Goal: Task Accomplishment & Management: Use online tool/utility

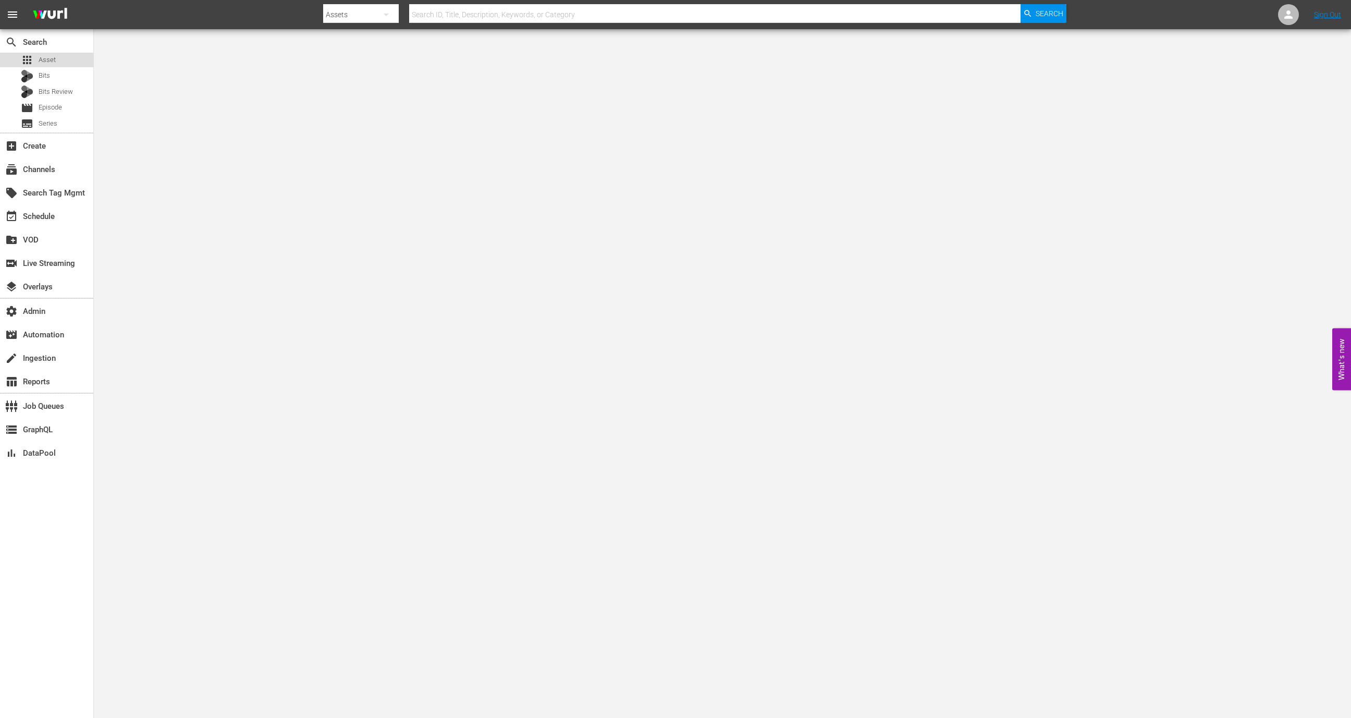
click at [62, 66] on div "apps Asset" at bounding box center [46, 60] width 93 height 15
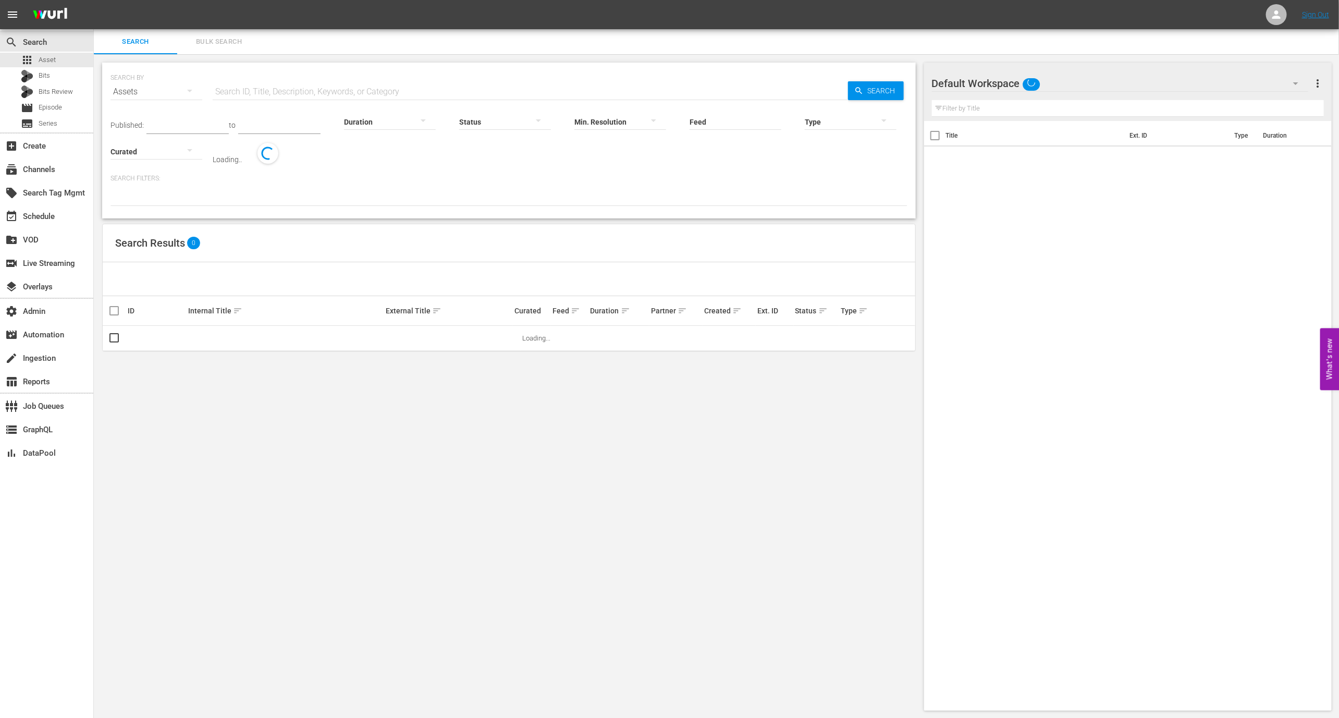
click at [249, 90] on input "text" at bounding box center [530, 91] width 635 height 25
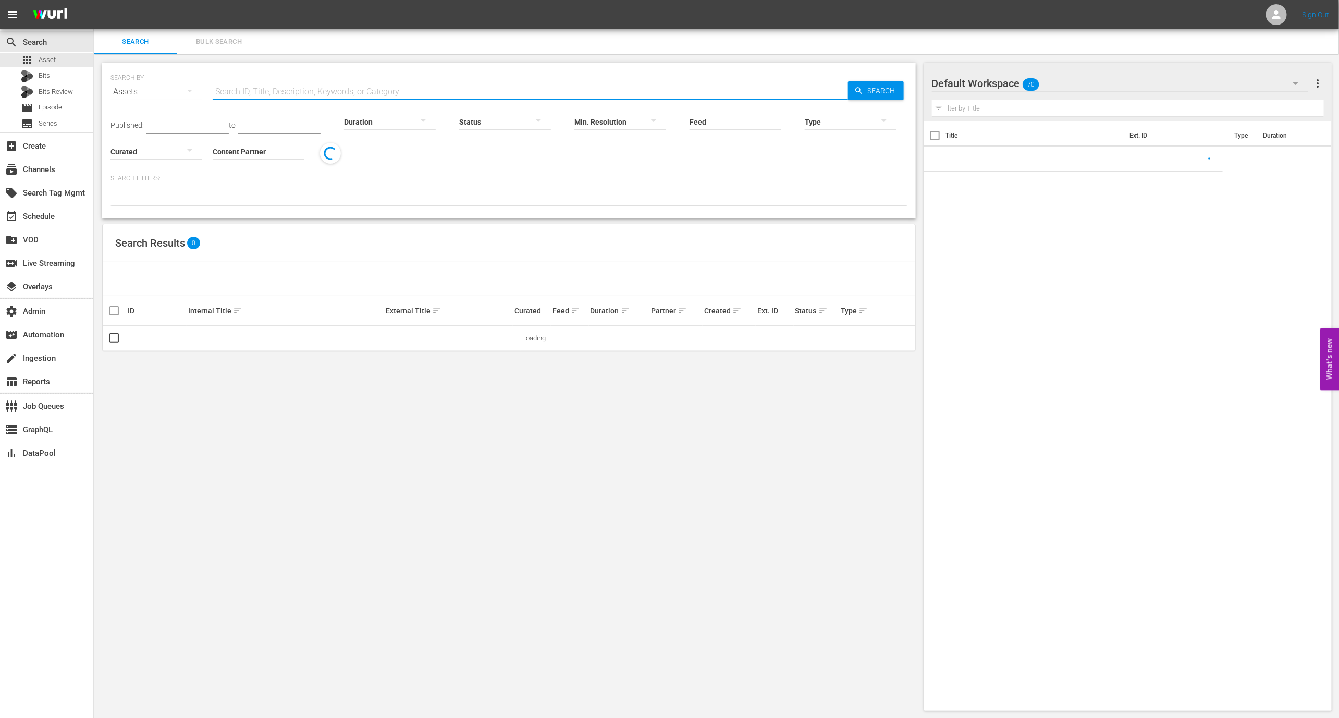
paste input "39259033"
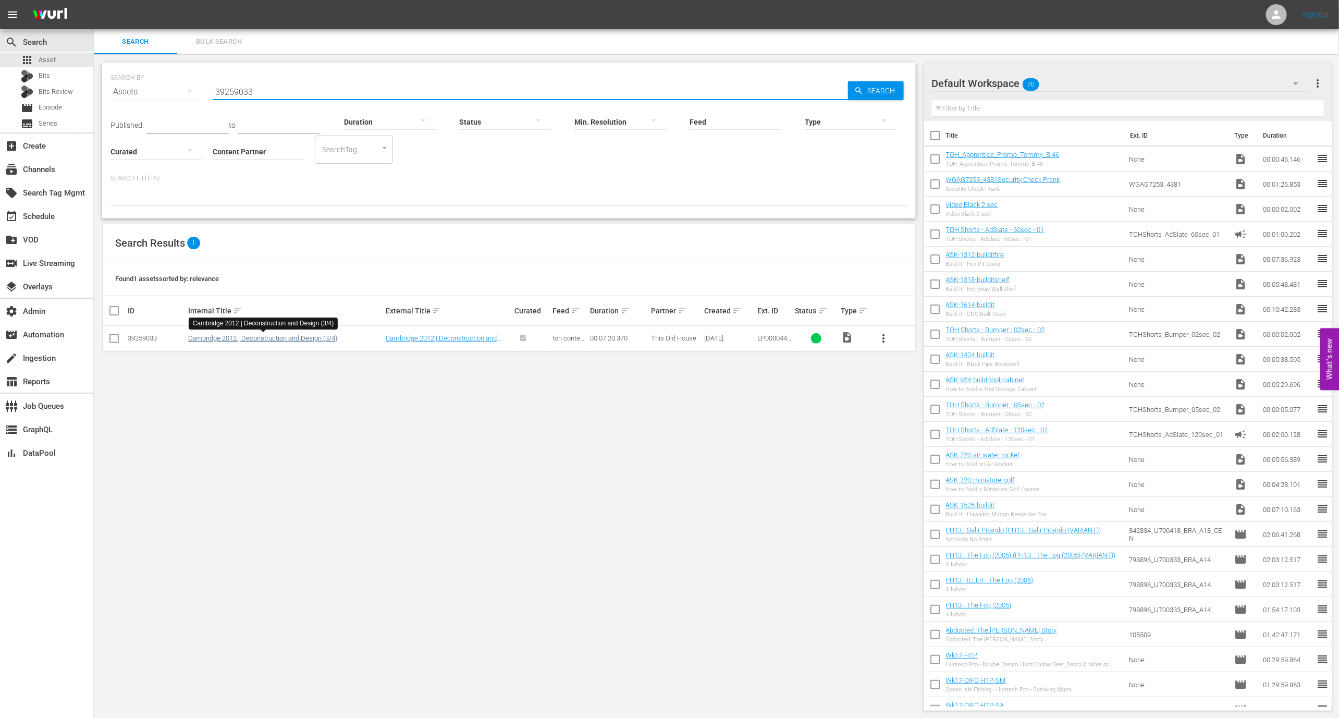
type input "39259033"
click at [262, 338] on link "Cambridge 2012 | Deconstruction and Design (3/4)" at bounding box center [262, 338] width 149 height 8
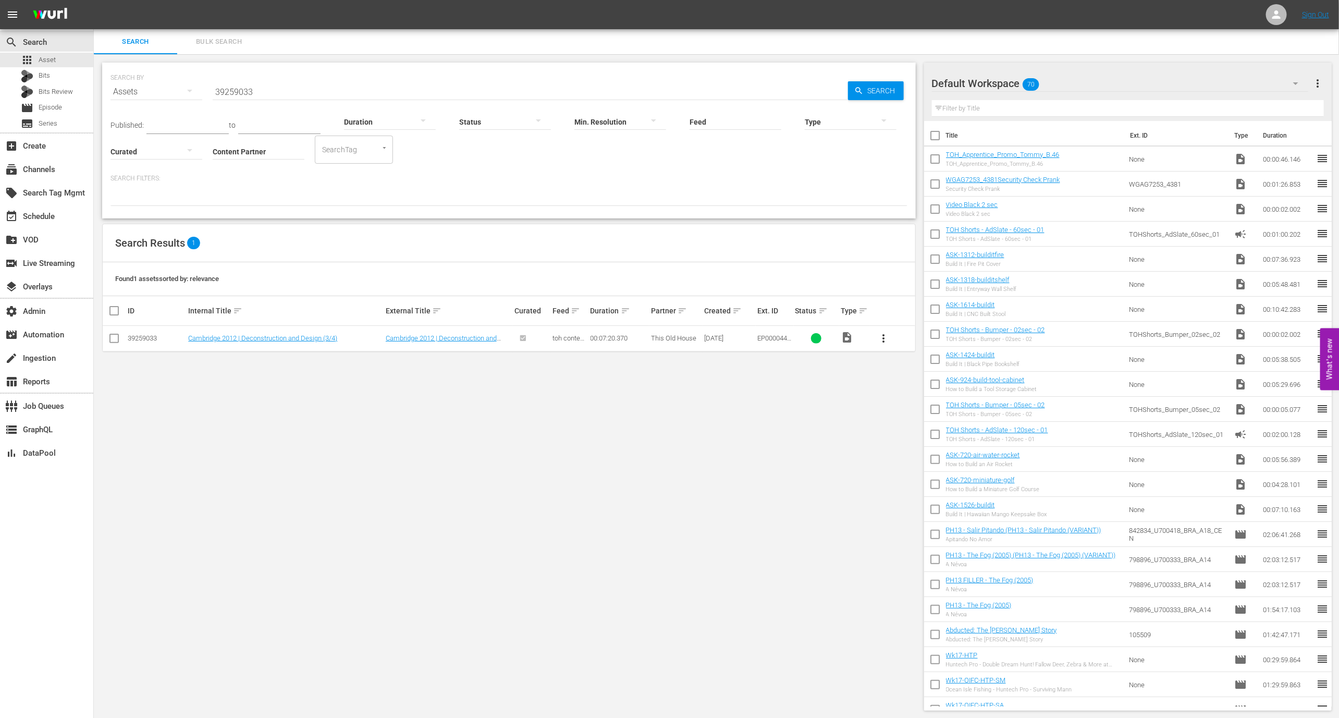
click at [308, 353] on div "SEARCH BY Search By Assets Search ID, Title, Description, Keywords, or Category…" at bounding box center [509, 386] width 830 height 665
click at [299, 337] on link "Cambridge 2012 | Deconstruction and Design (3/4)" at bounding box center [262, 338] width 149 height 8
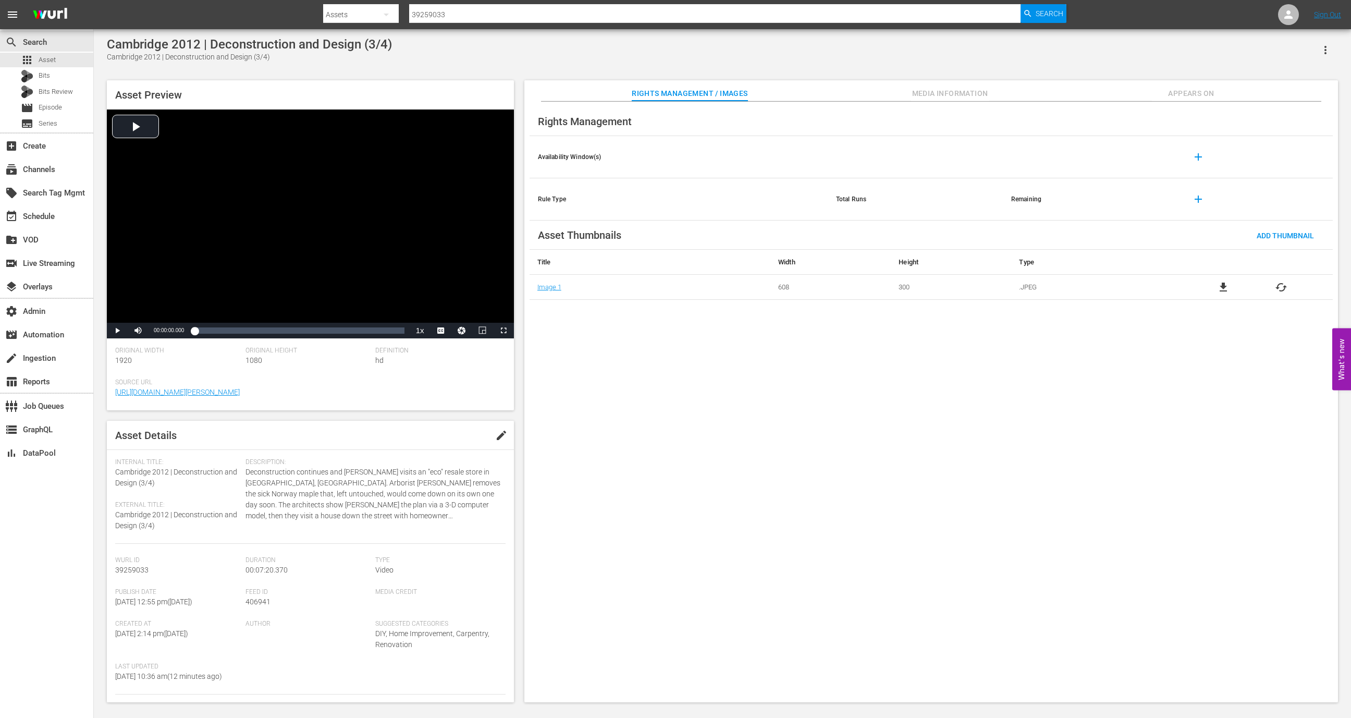
click at [368, 49] on div "Cambridge 2012 | Deconstruction and Design (3/4)" at bounding box center [249, 44] width 285 height 15
click at [380, 46] on div "Cambridge 2012 | Deconstruction and Design (3/4)" at bounding box center [249, 44] width 285 height 15
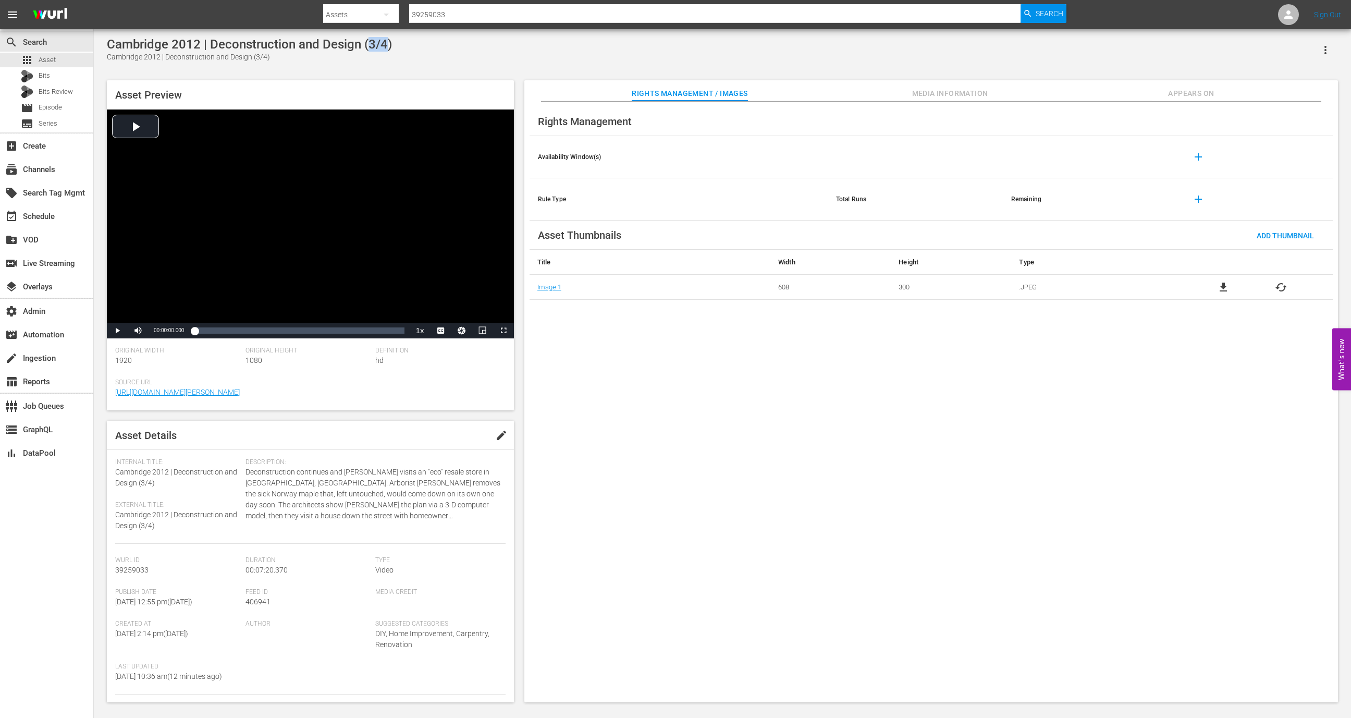
drag, startPoint x: 368, startPoint y: 44, endPoint x: 384, endPoint y: 44, distance: 15.6
click at [386, 44] on div "Cambridge 2012 | Deconstruction and Design (3/4)" at bounding box center [249, 44] width 285 height 15
click at [989, 89] on span "Media Information" at bounding box center [950, 93] width 78 height 13
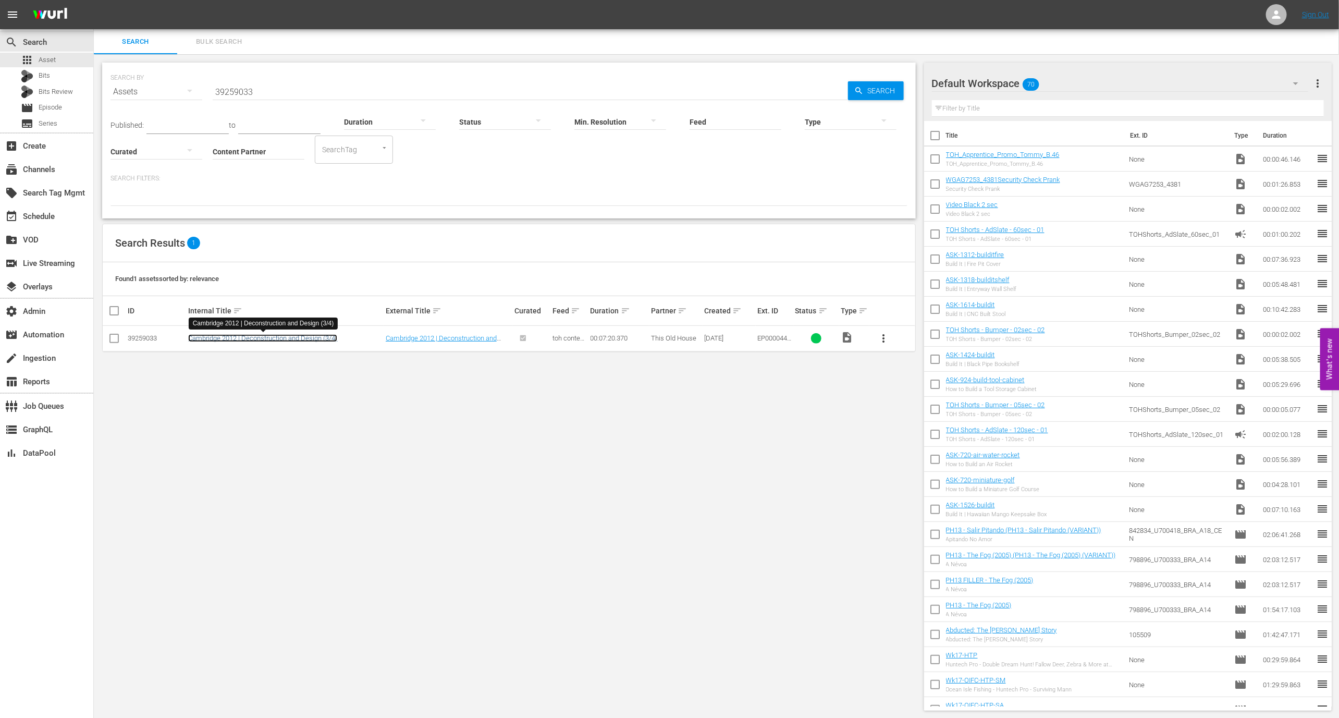
click at [269, 335] on link "Cambridge 2012 | Deconstruction and Design (3/4)" at bounding box center [262, 338] width 149 height 8
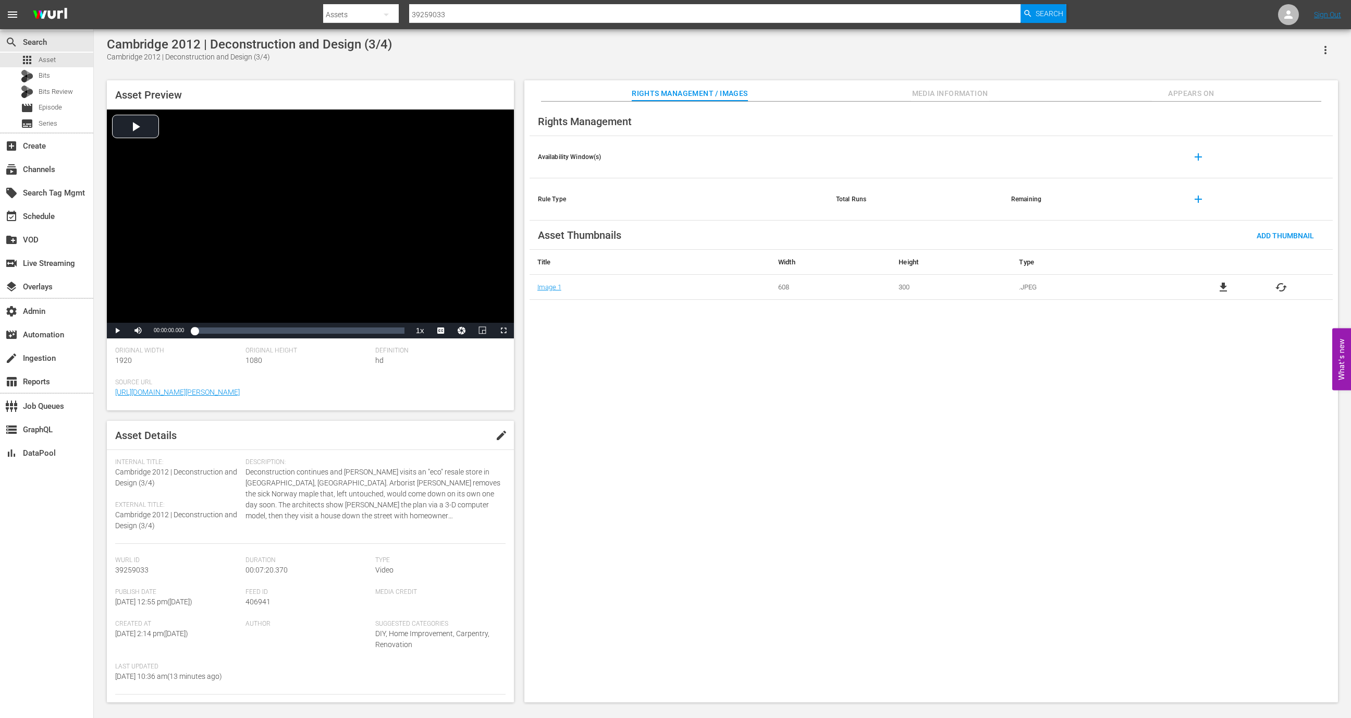
click at [717, 423] on div "Rights Management Availability Window(s) add Rule Type Total Runs Remaining add…" at bounding box center [931, 402] width 814 height 601
click at [412, 508] on span "Deconstruction continues and Kevin visits an "eco" resale store in Springfield,…" at bounding box center [373, 494] width 255 height 55
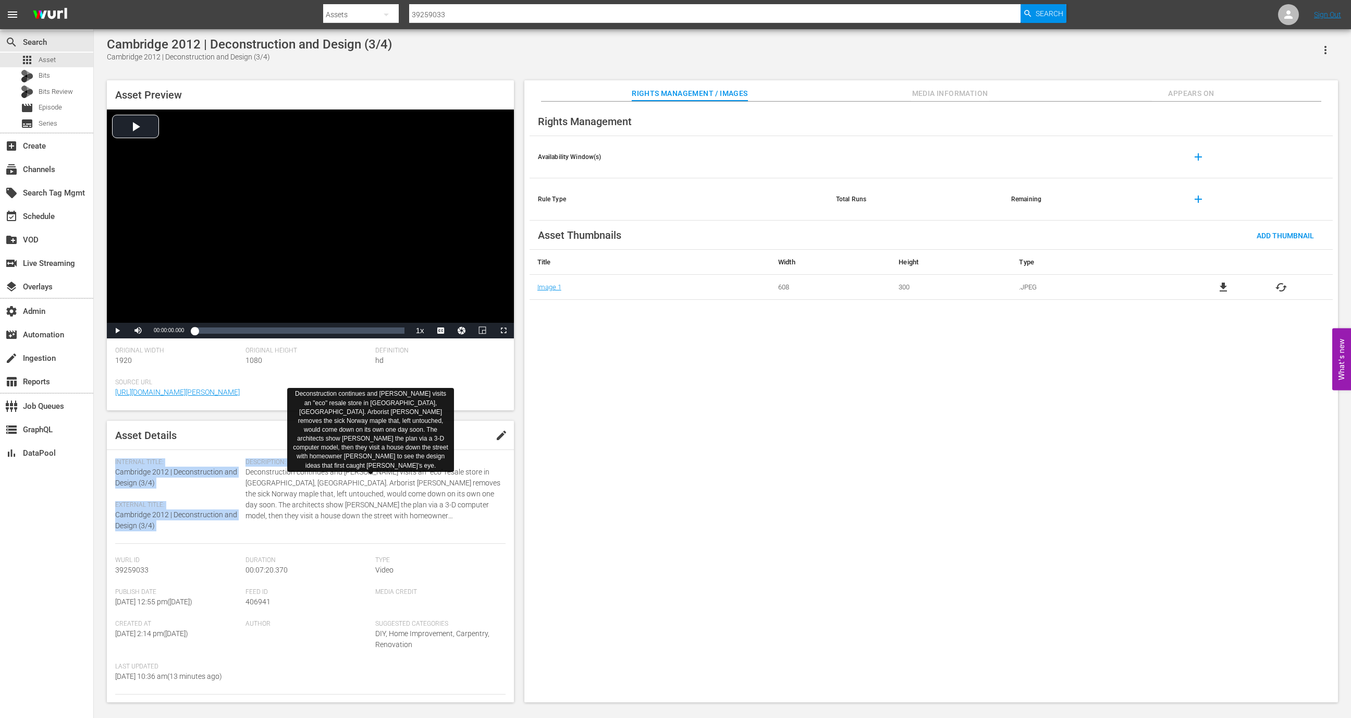
click at [412, 508] on span "Deconstruction continues and Kevin visits an "eco" resale store in Springfield,…" at bounding box center [373, 494] width 255 height 55
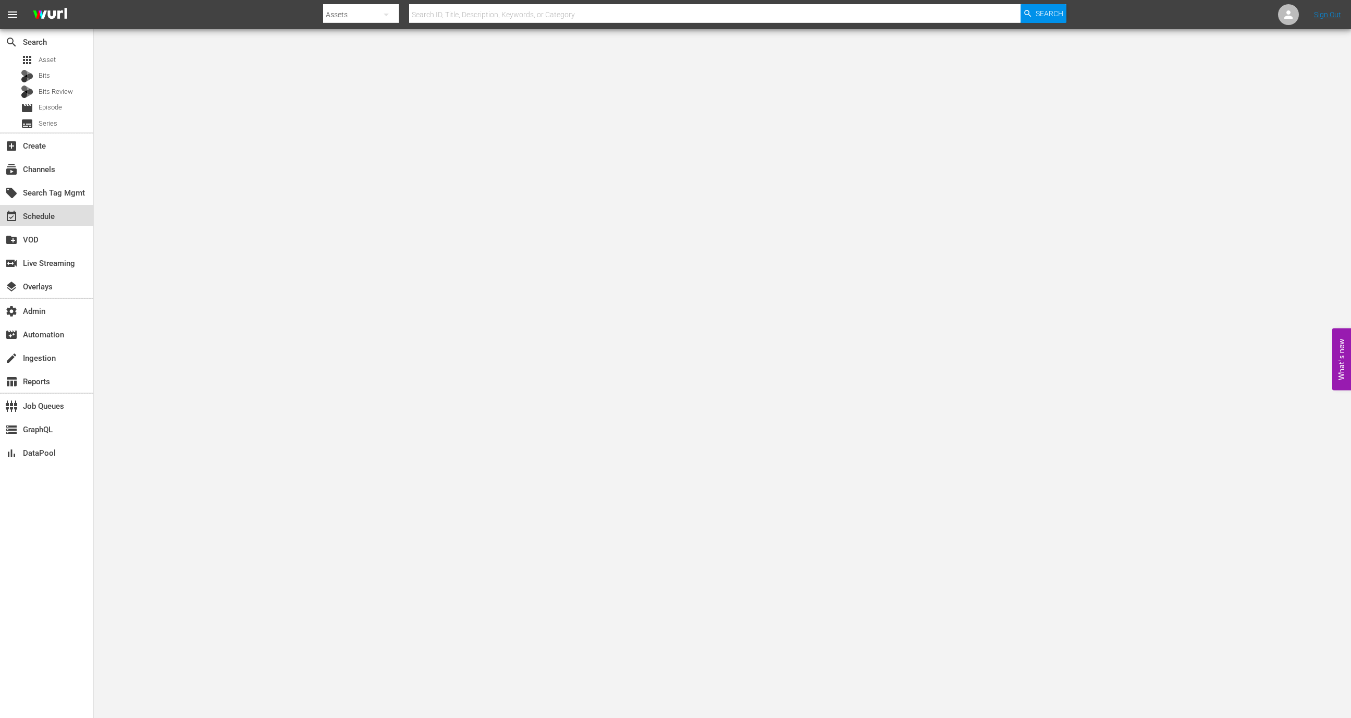
click at [72, 209] on div "event_available Schedule" at bounding box center [46, 215] width 93 height 21
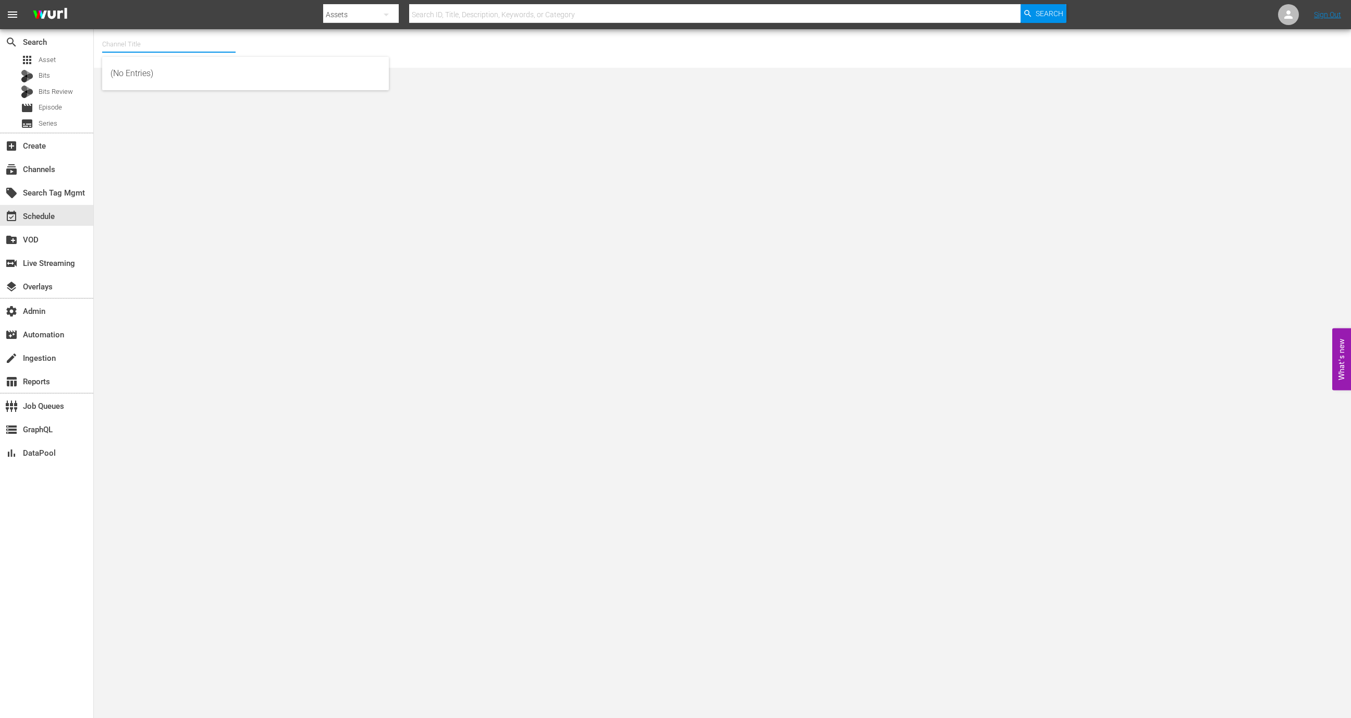
click at [168, 42] on input "text" at bounding box center [168, 44] width 133 height 25
click at [197, 71] on div "Xploration Station (1225 - srpdigital_xplorationstation_1)" at bounding box center [246, 73] width 270 height 25
type input "Xploration Station (1225 - srpdigital_xplorationstation_1)"
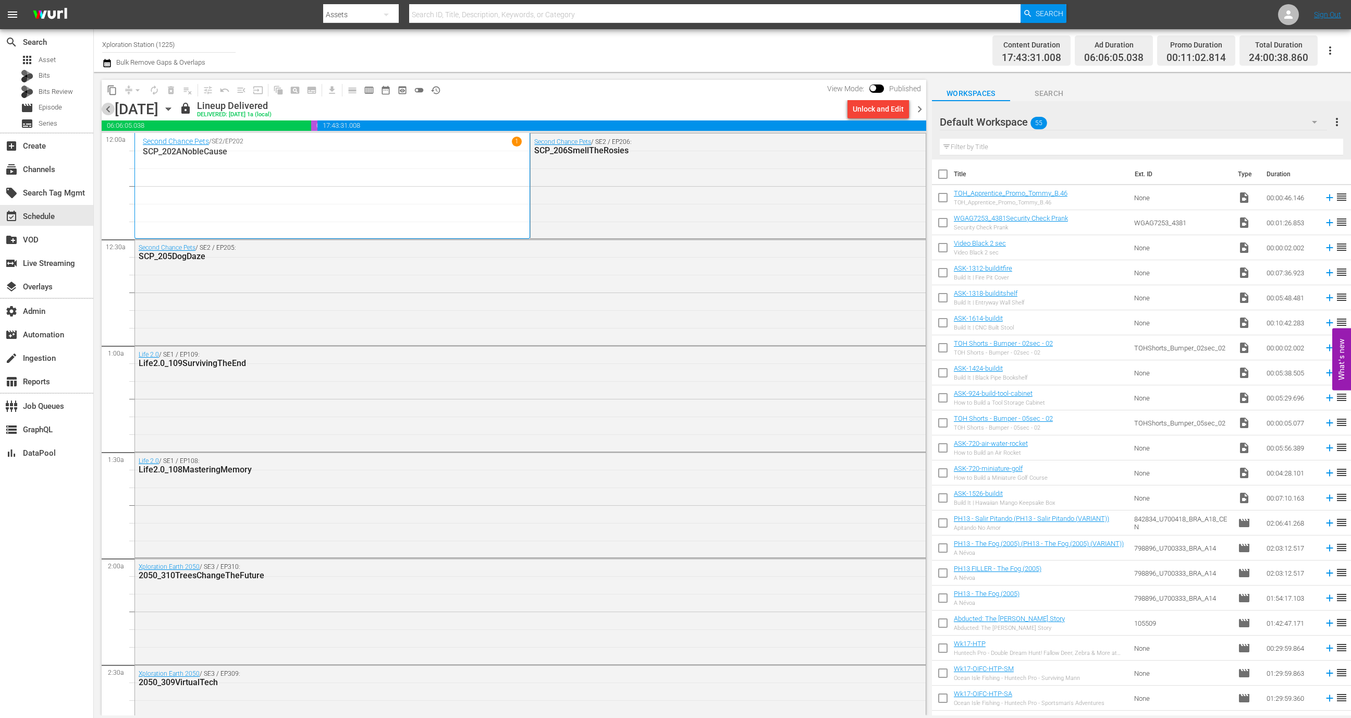
click at [110, 111] on span "chevron_left" at bounding box center [108, 109] width 13 height 13
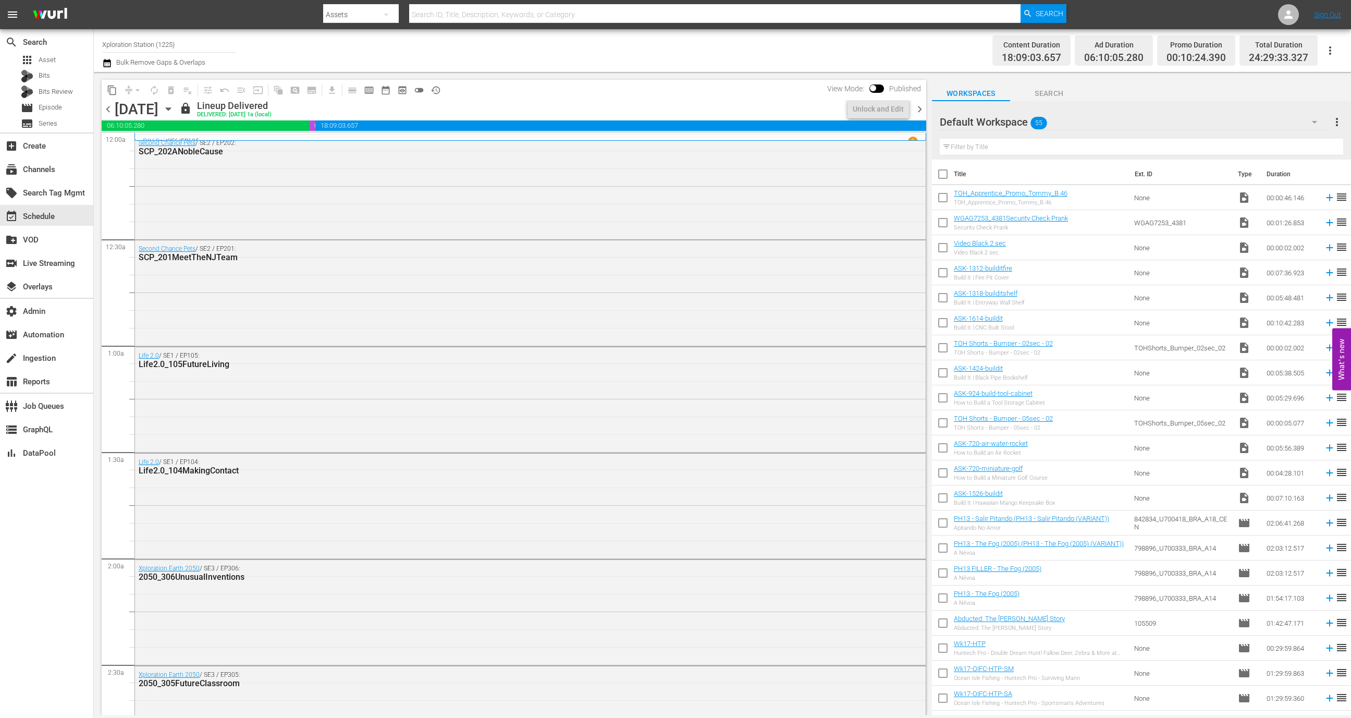
click at [109, 111] on span "chevron_left" at bounding box center [108, 109] width 13 height 13
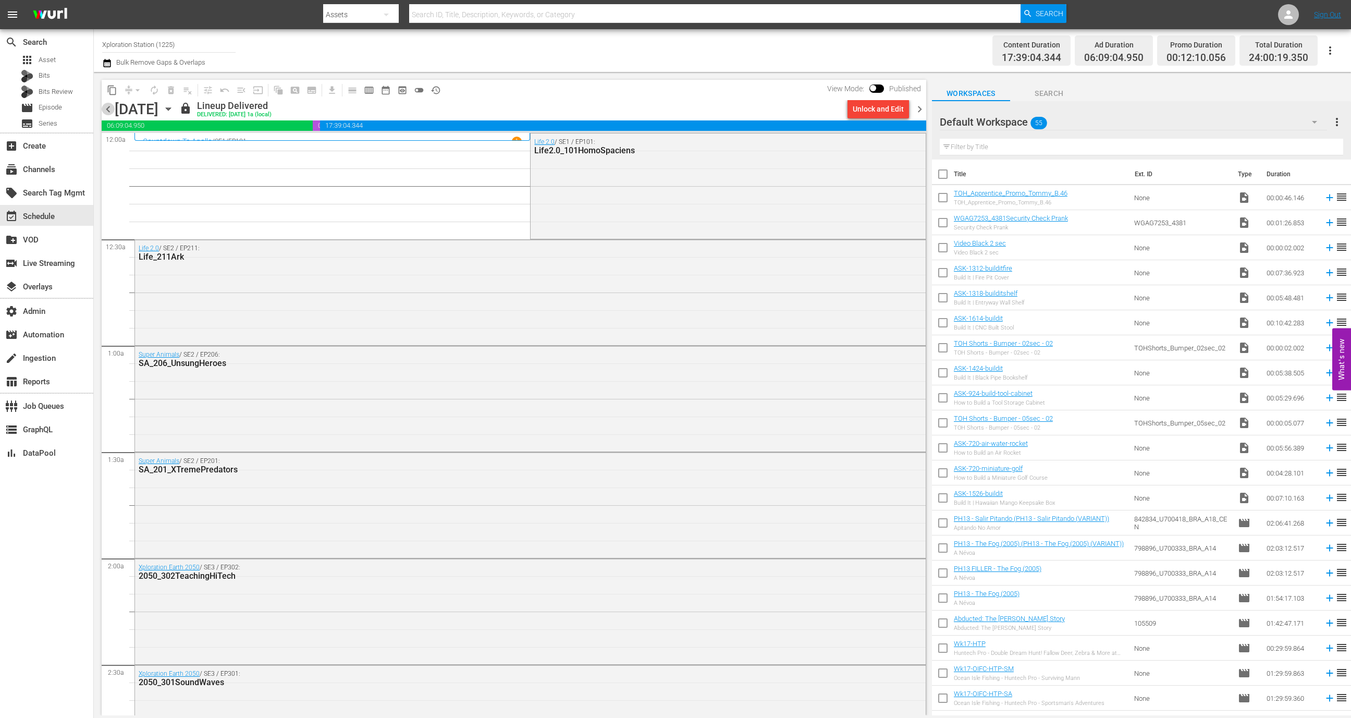
click at [110, 111] on span "chevron_left" at bounding box center [108, 109] width 13 height 13
click at [174, 113] on icon "button" at bounding box center [168, 108] width 11 height 11
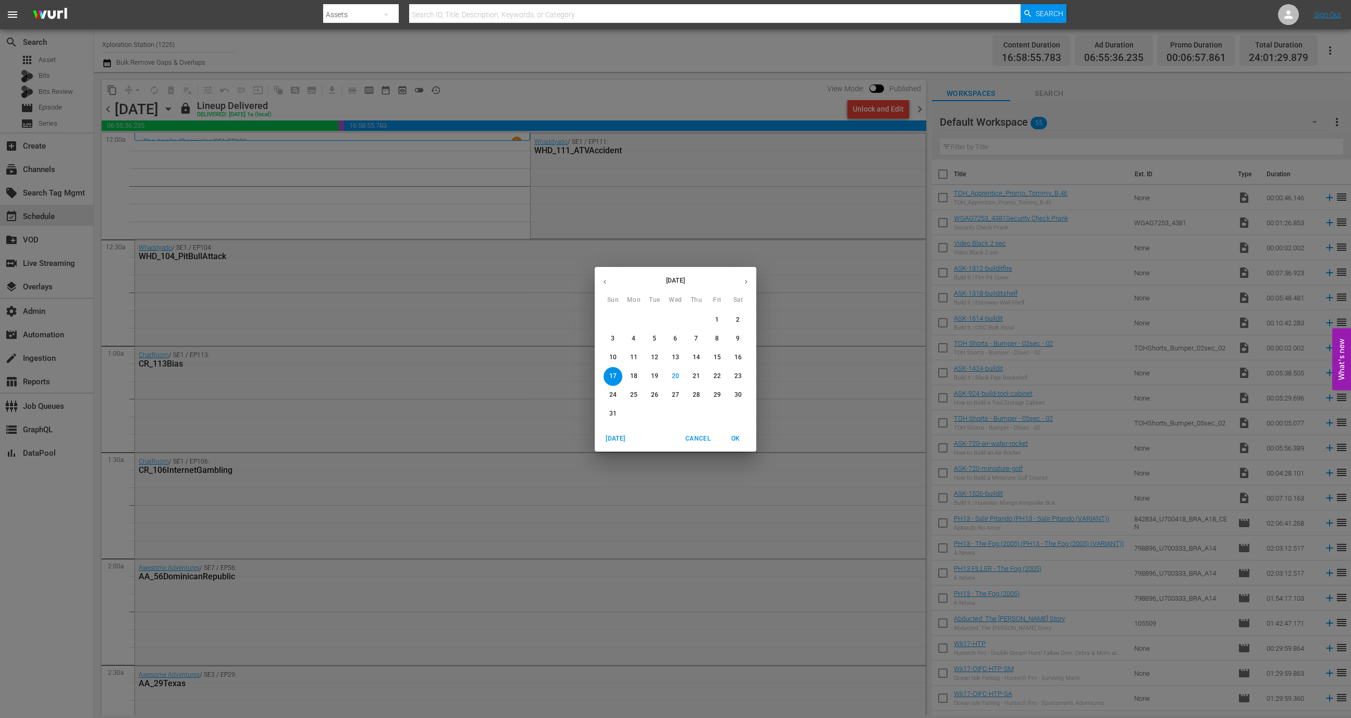
click at [608, 280] on icon "button" at bounding box center [605, 282] width 8 height 8
click at [658, 320] on span "1" at bounding box center [654, 319] width 19 height 9
